Goal: Task Accomplishment & Management: Use online tool/utility

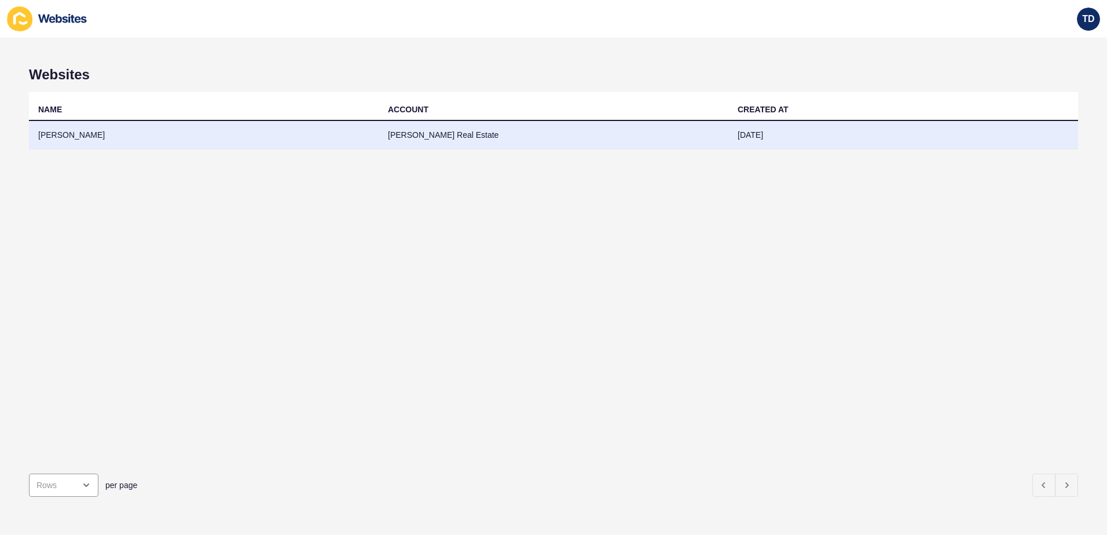
click at [110, 130] on td "[PERSON_NAME]" at bounding box center [204, 135] width 350 height 28
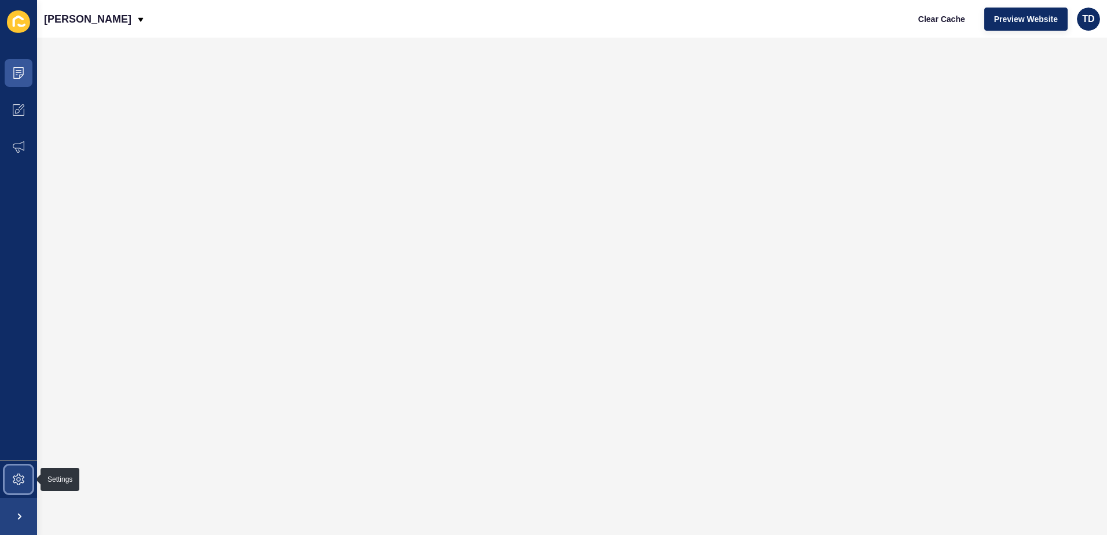
click at [14, 489] on span at bounding box center [18, 479] width 37 height 37
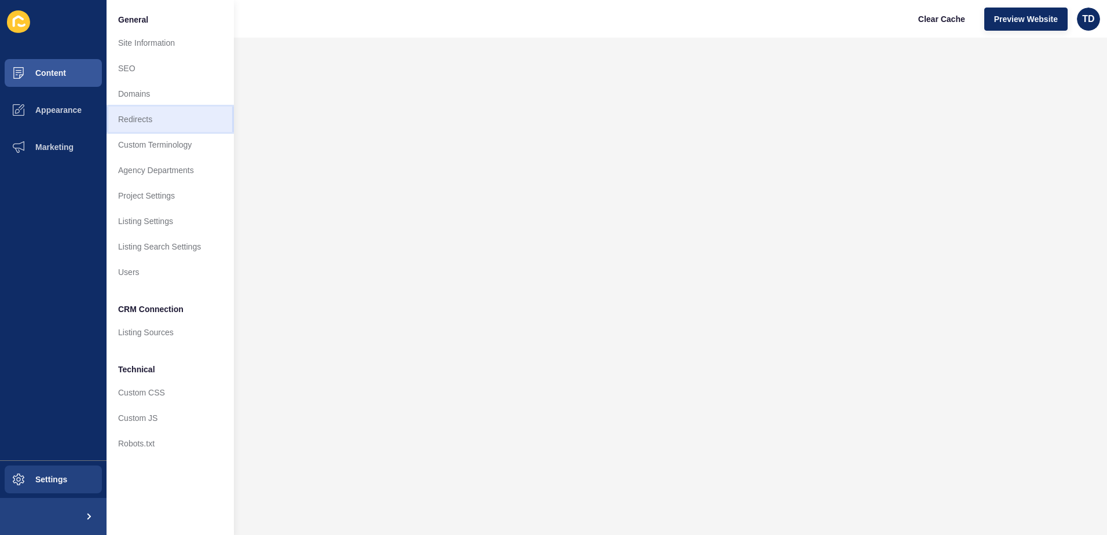
click at [148, 130] on link "Redirects" at bounding box center [170, 119] width 127 height 25
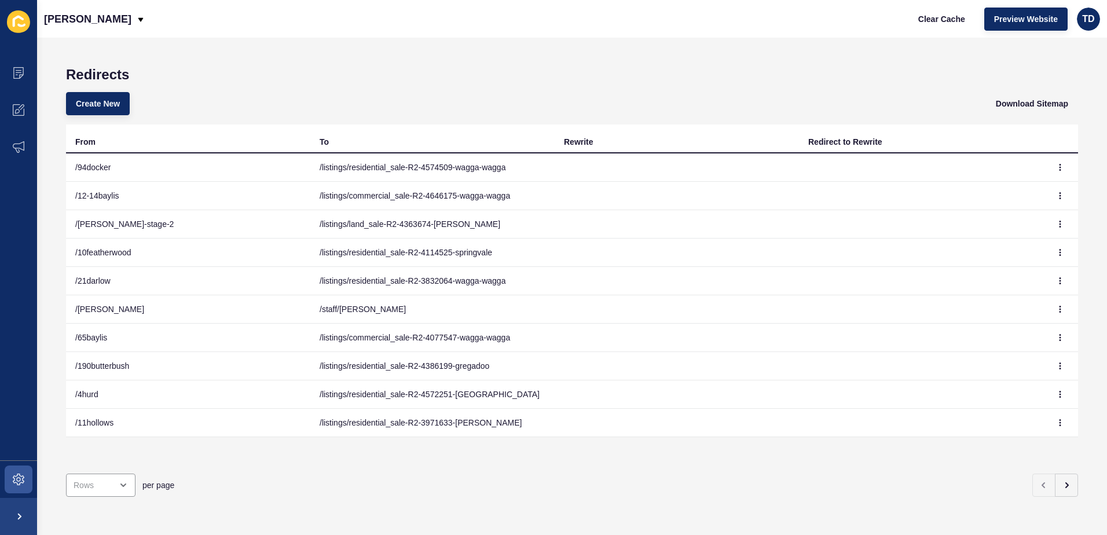
click at [86, 90] on div "Create New Download Sitemap" at bounding box center [572, 104] width 1012 height 42
click at [94, 105] on span "Create New" at bounding box center [98, 104] width 44 height 12
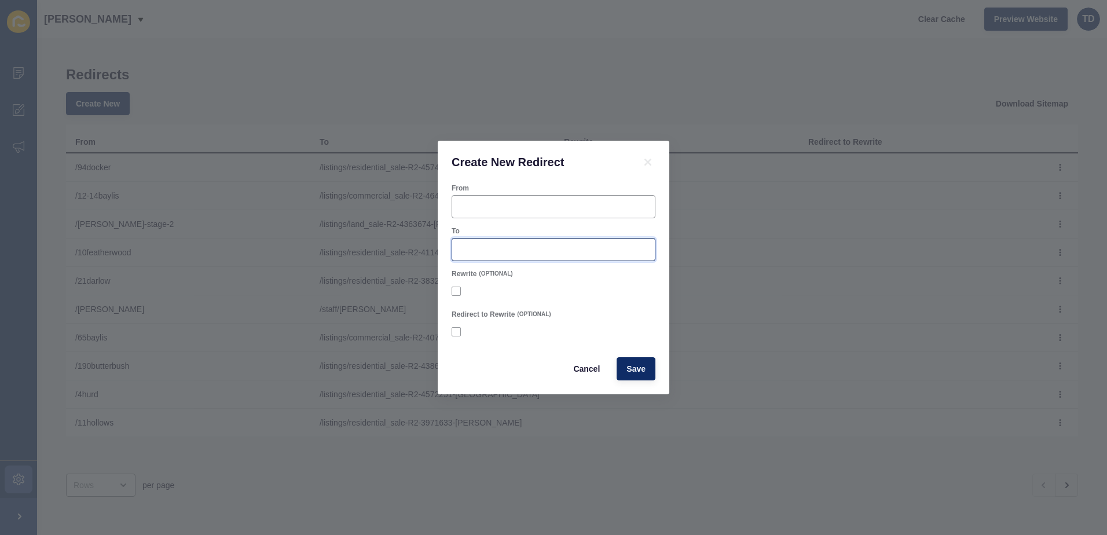
click at [495, 245] on input "To" at bounding box center [553, 250] width 189 height 12
paste input "/listings/residential_sale-R2-4496409-[GEOGRAPHIC_DATA]"
type input "/listings/residential_sale-R2-4496409-[GEOGRAPHIC_DATA]"
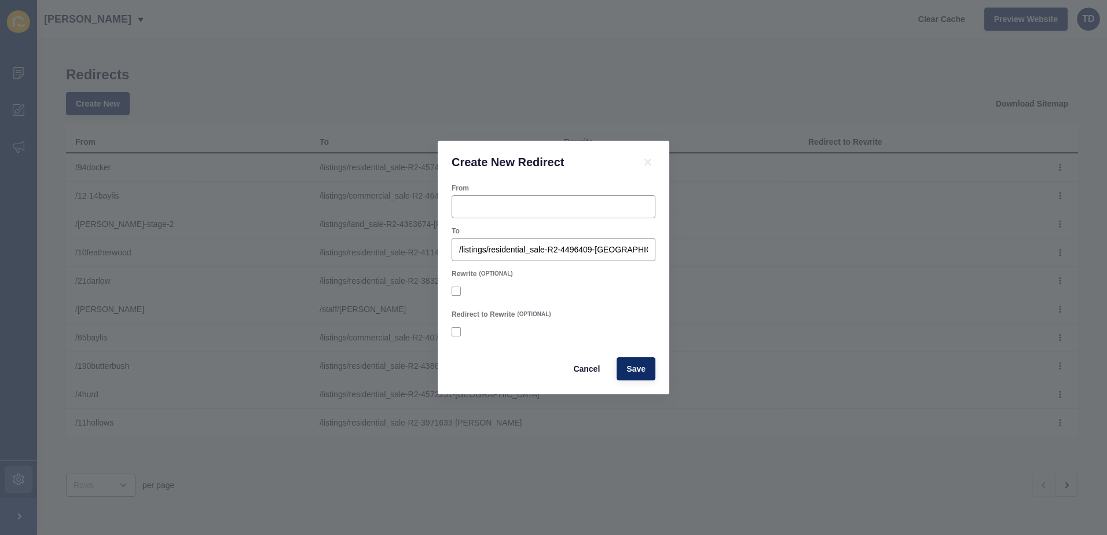
click at [479, 195] on div "From" at bounding box center [554, 200] width 206 height 37
click at [478, 202] on input "From" at bounding box center [553, 207] width 189 height 12
type input "/3paldi"
click at [652, 365] on button "Save" at bounding box center [636, 368] width 39 height 23
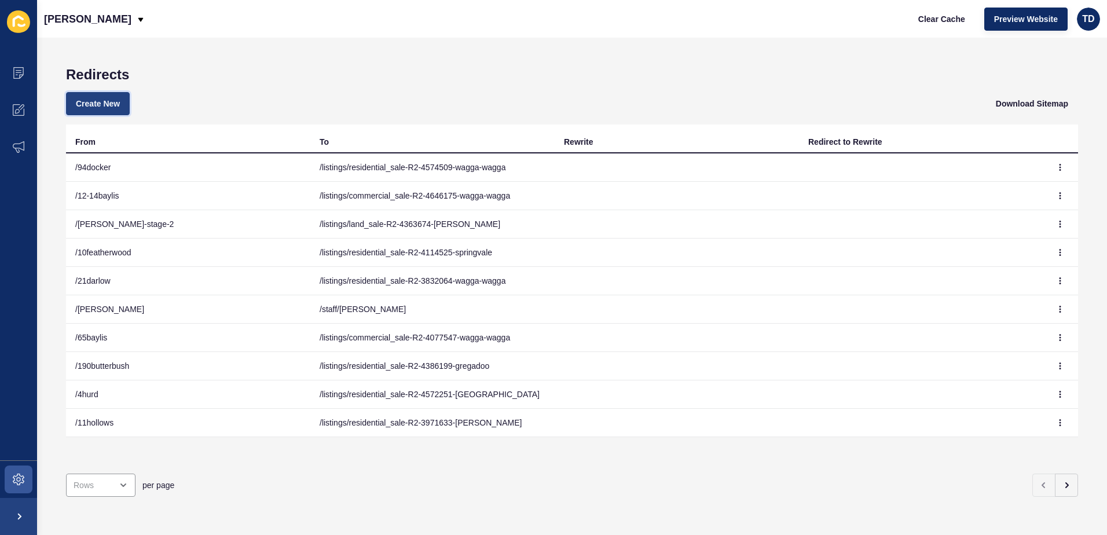
click at [110, 111] on button "Create New" at bounding box center [98, 103] width 64 height 23
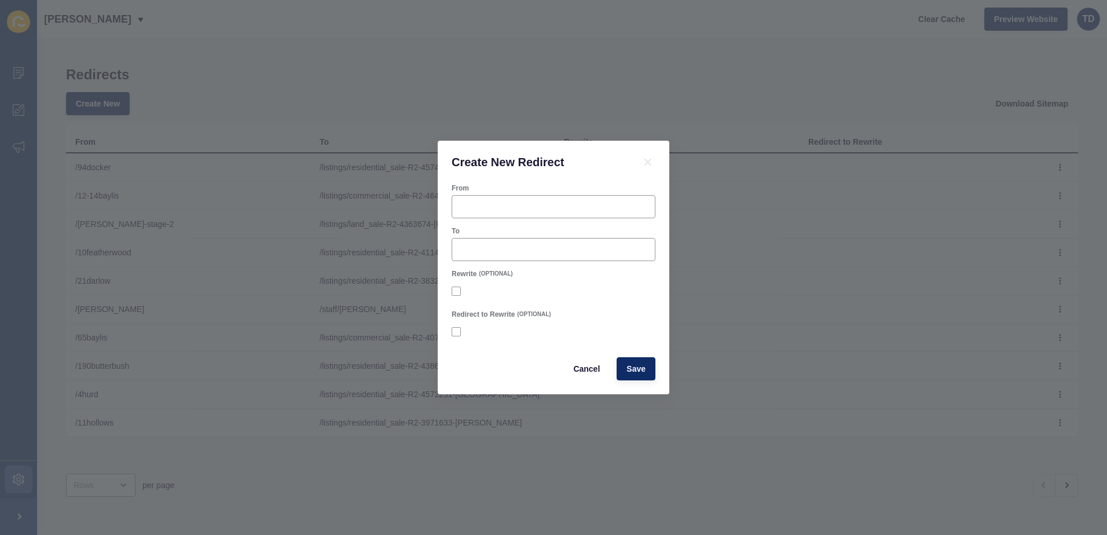
click at [482, 264] on form "From To Rewrite (OPTIONAL) Redirect to Rewrite (OPTIONAL) Cancel Save" at bounding box center [554, 282] width 204 height 197
click at [483, 252] on input "To" at bounding box center [553, 250] width 189 height 12
paste input "/listings/residential_sale-R2-4675178-tolland"
type input "/listings/residential_sale-R2-4675178-tolland"
click at [500, 197] on div at bounding box center [554, 206] width 204 height 23
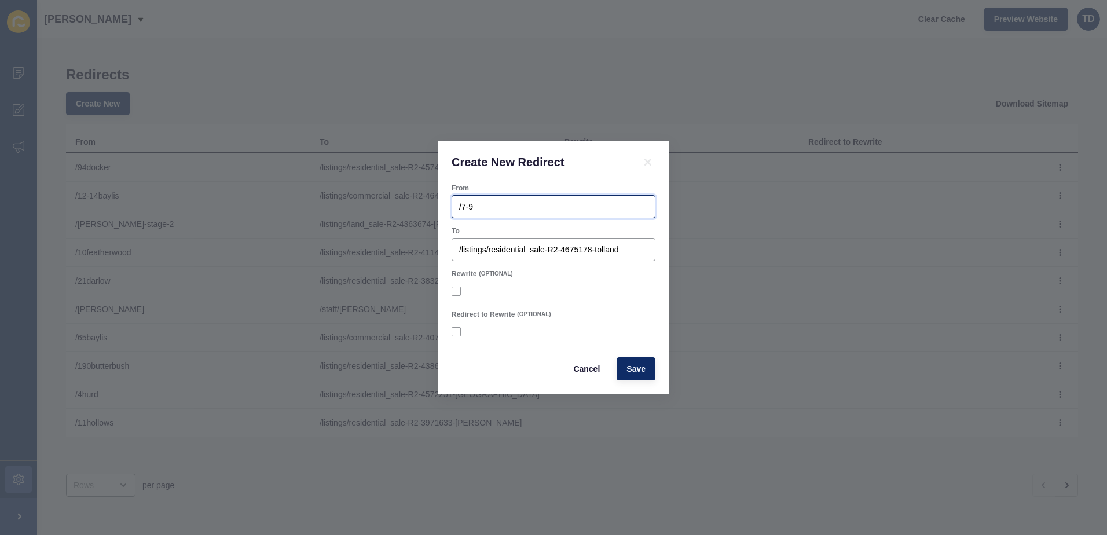
paste input "Henschke"
click at [480, 208] on input "/7-9Henschke" at bounding box center [553, 207] width 189 height 12
type input "/7-9henschke"
click at [632, 372] on span "Save" at bounding box center [636, 369] width 19 height 12
